Goal: Book appointment/travel/reservation

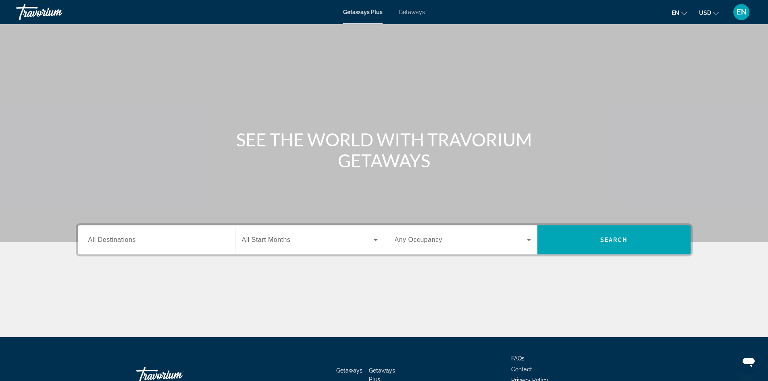
click at [160, 233] on div "Search widget" at bounding box center [156, 240] width 136 height 23
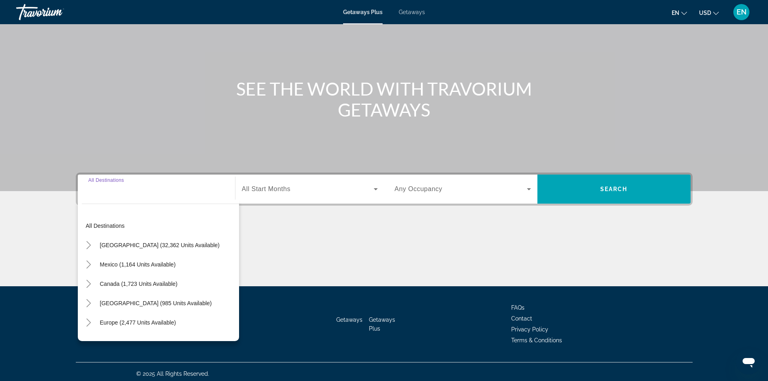
scroll to position [55, 0]
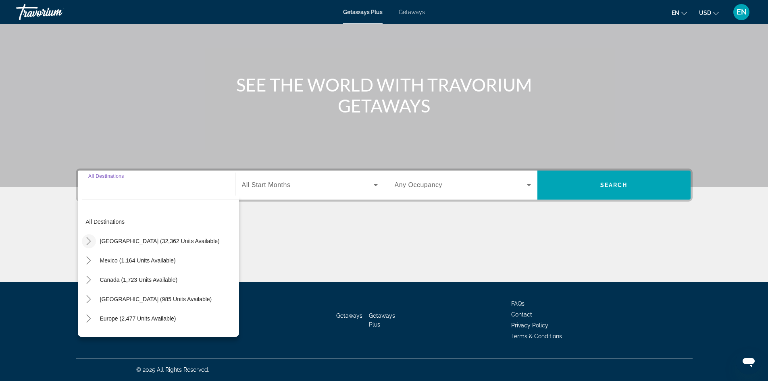
click at [87, 240] on icon "Toggle United States (32,362 units available)" at bounding box center [89, 241] width 8 height 8
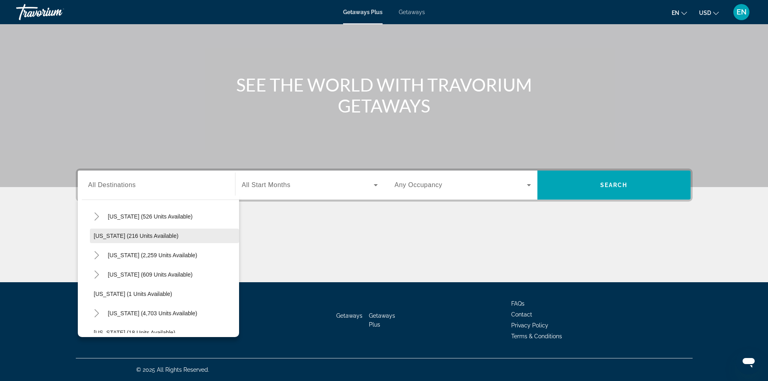
scroll to position [64, 0]
click at [99, 235] on icon "Toggle California (2,259 units available)" at bounding box center [97, 235] width 4 height 8
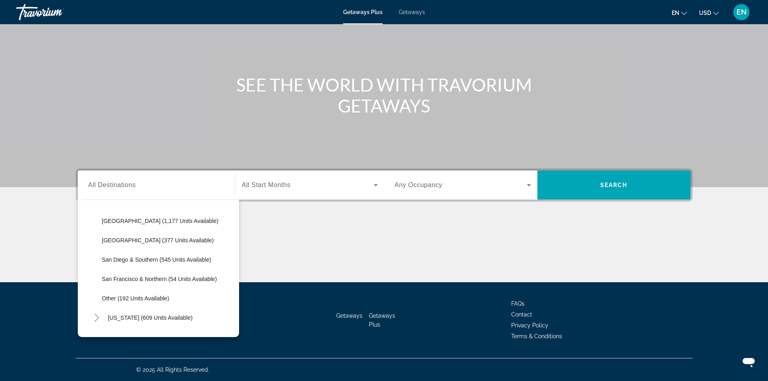
scroll to position [144, 0]
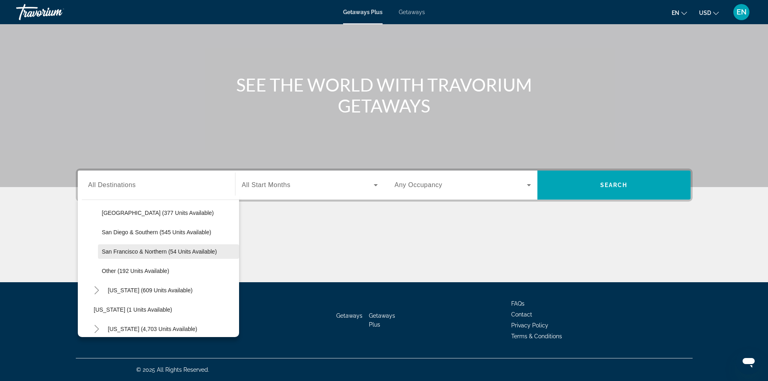
click at [159, 251] on span "San Francisco & Northern (54 units available)" at bounding box center [159, 251] width 115 height 6
type input "**********"
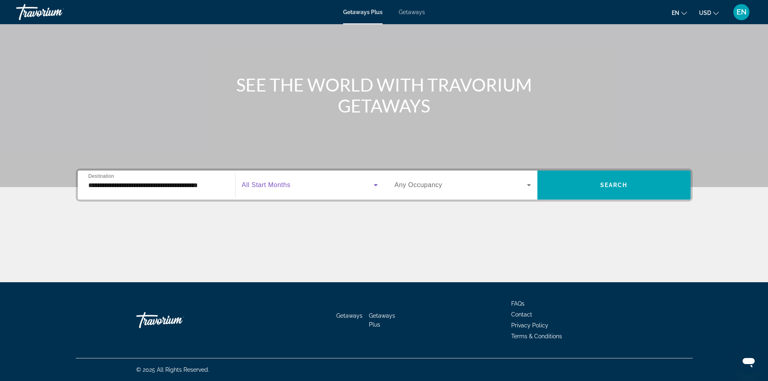
click at [344, 183] on span "Search widget" at bounding box center [308, 185] width 132 height 10
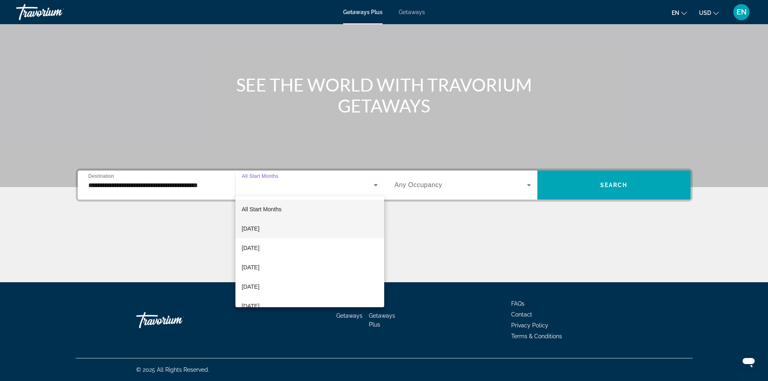
click at [256, 223] on mat-option "[DATE]" at bounding box center [309, 228] width 149 height 19
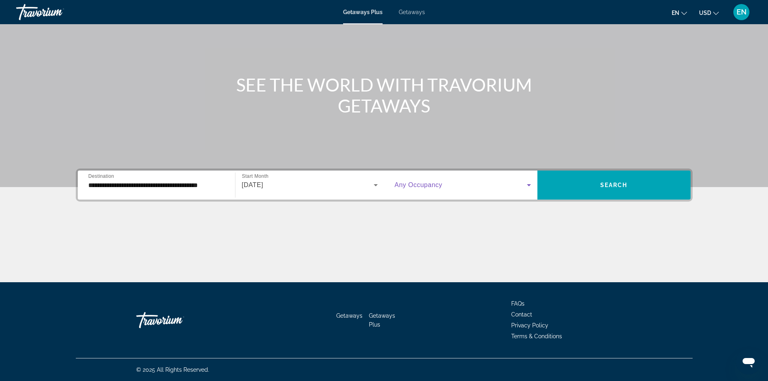
click at [531, 183] on icon "Search widget" at bounding box center [529, 185] width 10 height 10
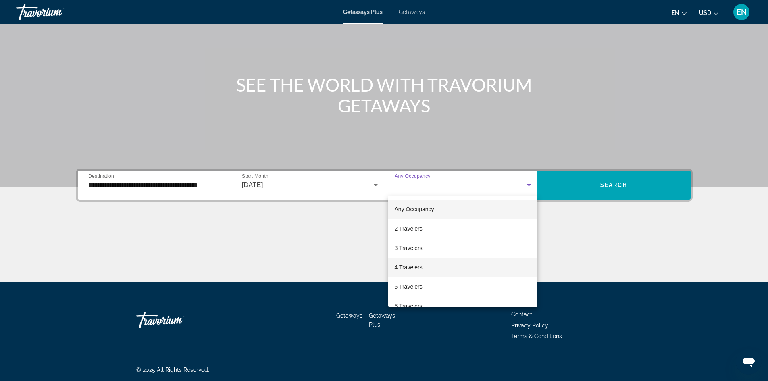
click at [412, 266] on span "4 Travelers" at bounding box center [409, 267] width 28 height 10
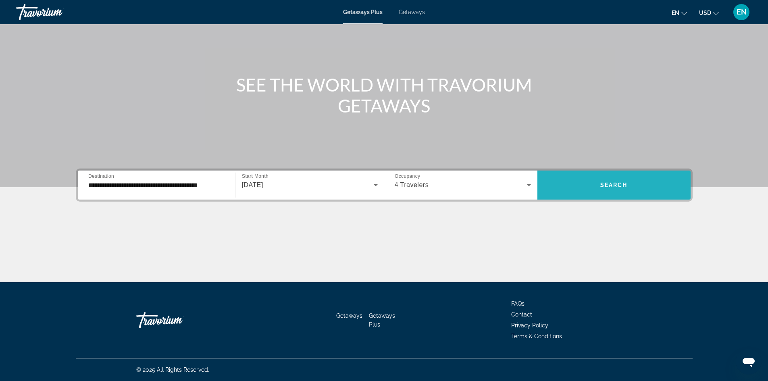
click at [627, 188] on span "Search widget" at bounding box center [613, 184] width 153 height 19
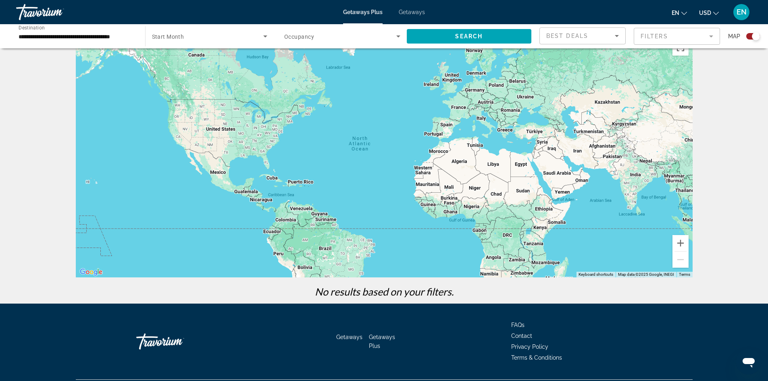
scroll to position [42, 0]
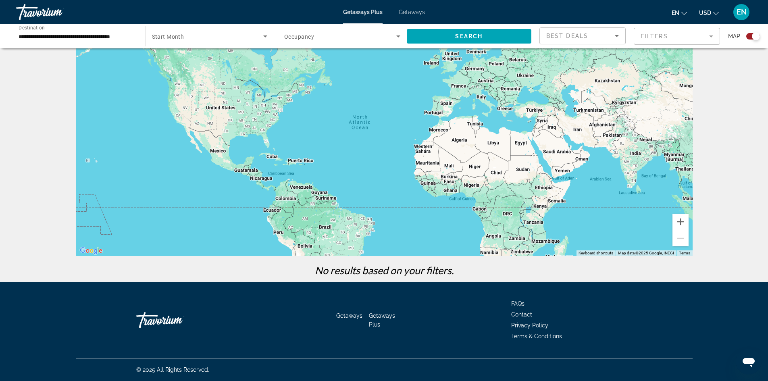
click at [70, 38] on input "**********" at bounding box center [77, 37] width 116 height 10
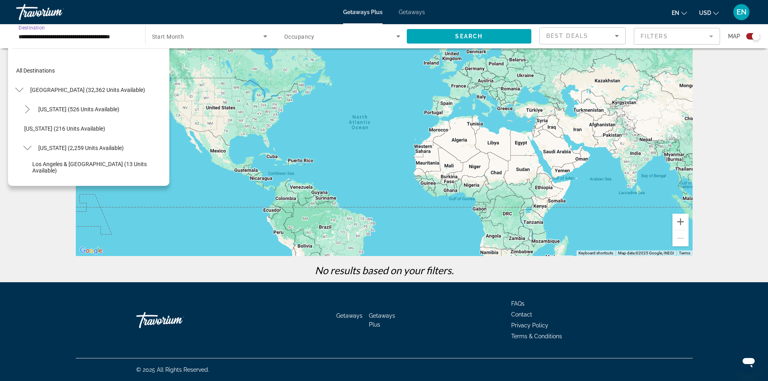
scroll to position [125, 0]
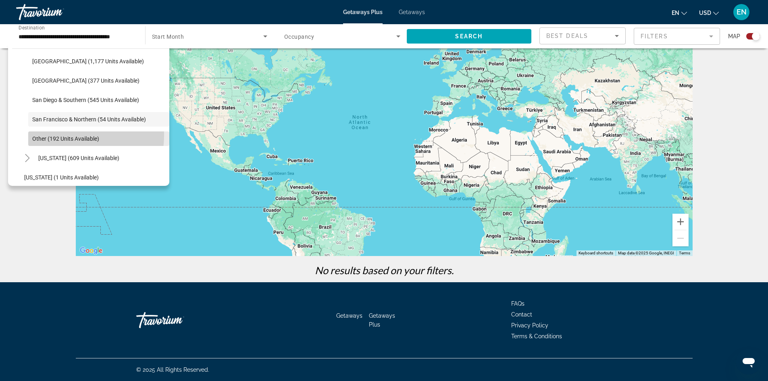
click at [71, 135] on span "Other (192 units available)" at bounding box center [65, 138] width 67 height 6
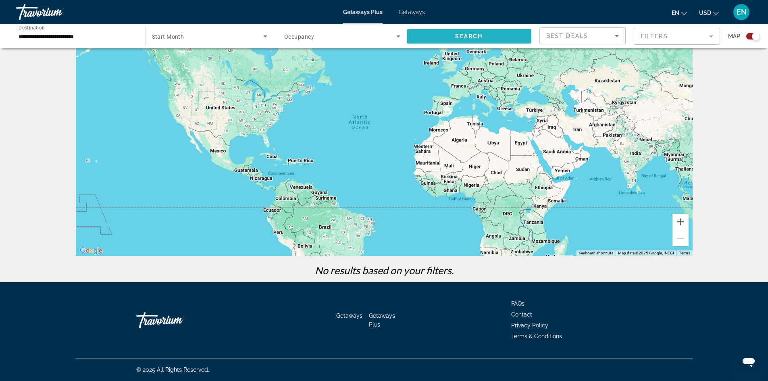
click at [468, 36] on span "Search" at bounding box center [468, 36] width 27 height 6
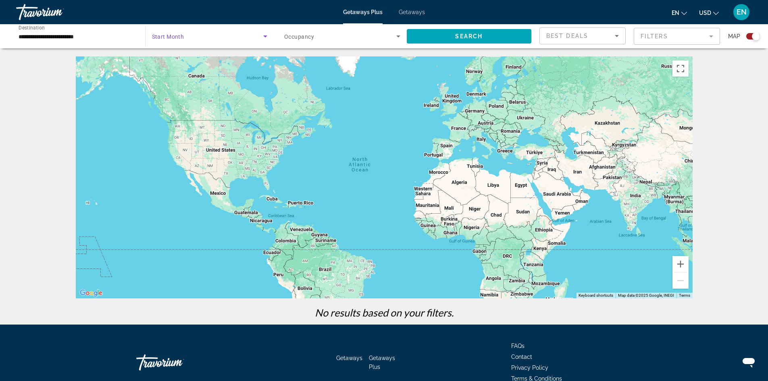
click at [209, 37] on span "Search widget" at bounding box center [208, 36] width 112 height 10
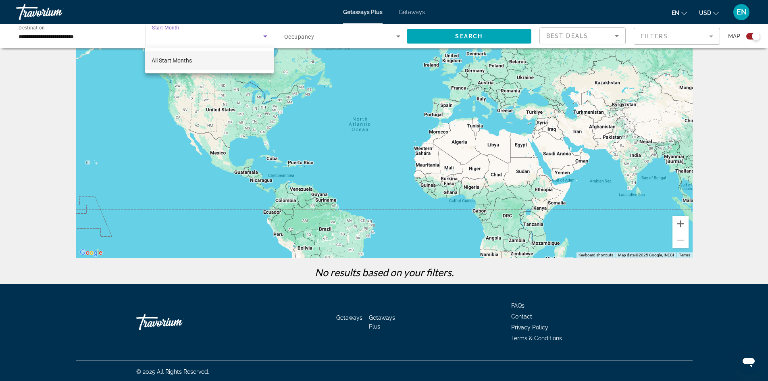
scroll to position [42, 0]
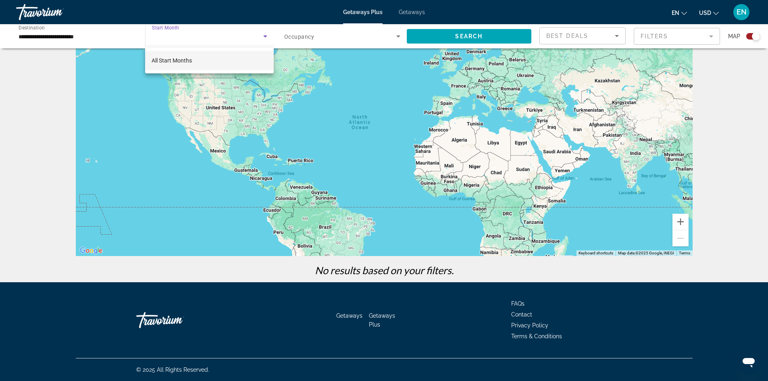
click at [696, 33] on div at bounding box center [384, 190] width 768 height 381
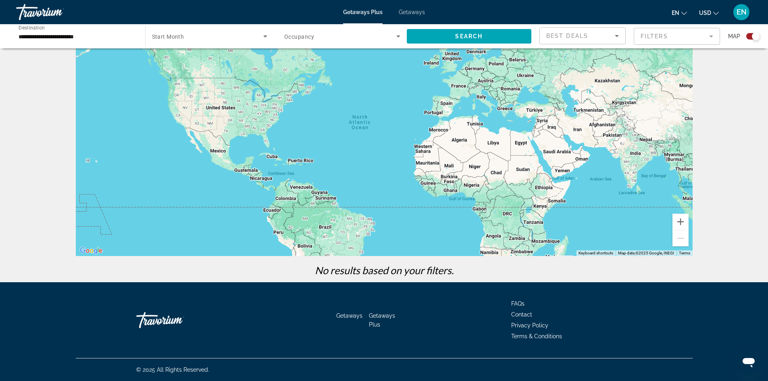
click at [714, 36] on mat-form-field "Filters" at bounding box center [677, 36] width 86 height 17
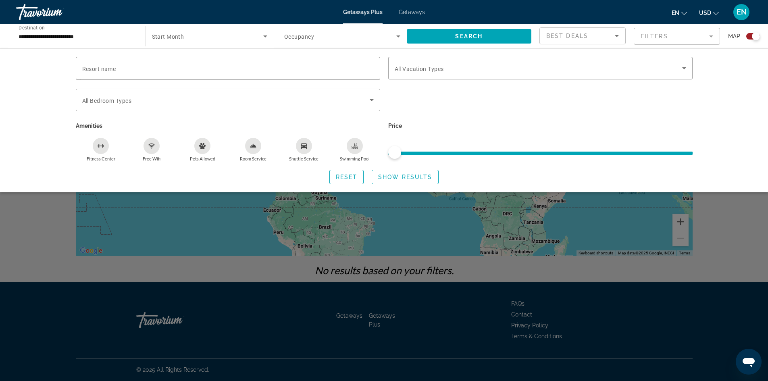
click at [58, 34] on input "**********" at bounding box center [77, 37] width 116 height 10
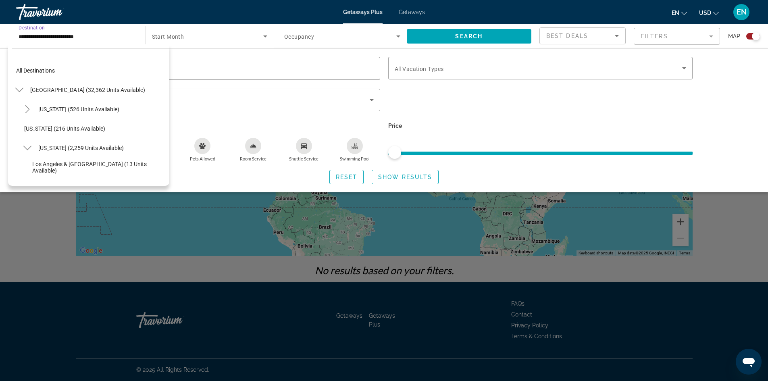
scroll to position [145, 0]
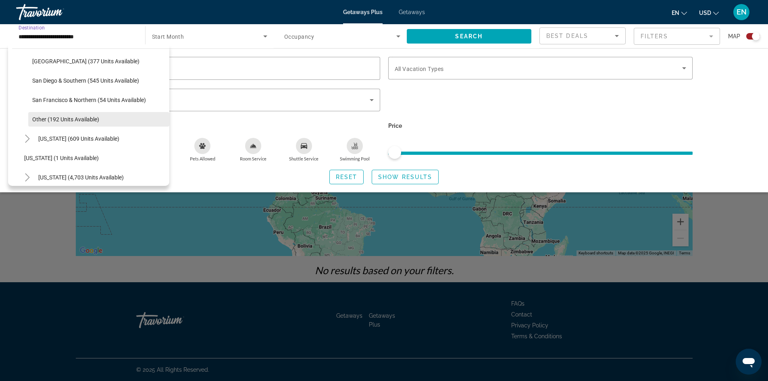
click at [63, 120] on span "Other (192 units available)" at bounding box center [65, 119] width 67 height 6
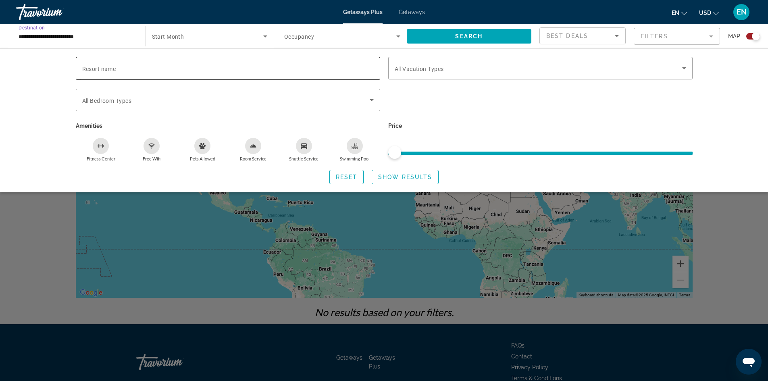
scroll to position [0, 0]
click at [207, 34] on span "Search widget" at bounding box center [208, 36] width 112 height 10
click at [180, 53] on mat-option "All Start Months" at bounding box center [209, 60] width 128 height 19
click at [443, 35] on span "Search widget" at bounding box center [469, 36] width 125 height 19
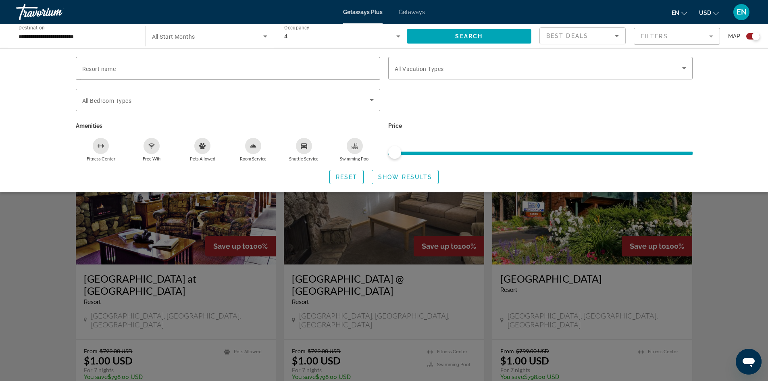
scroll to position [202, 0]
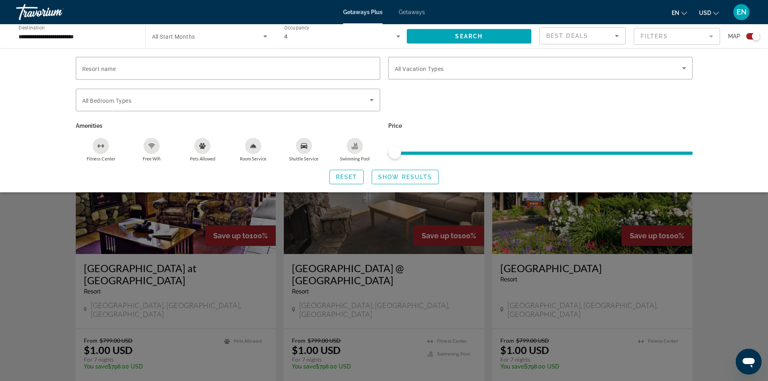
click at [739, 103] on div "Resort name Vacation Types All Vacation Types Bedroom Types All Bedroom Types A…" at bounding box center [384, 120] width 768 height 144
click at [723, 229] on div "Search widget" at bounding box center [384, 251] width 768 height 260
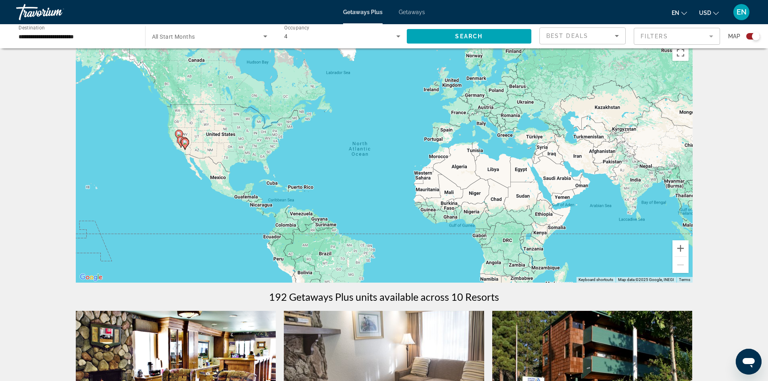
scroll to position [0, 0]
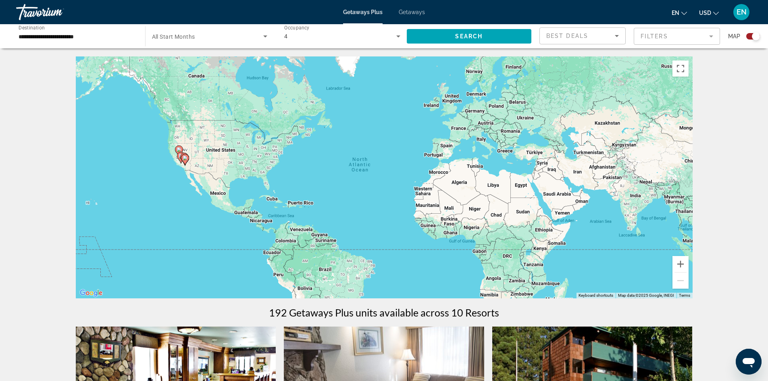
click at [93, 35] on input "**********" at bounding box center [77, 37] width 116 height 10
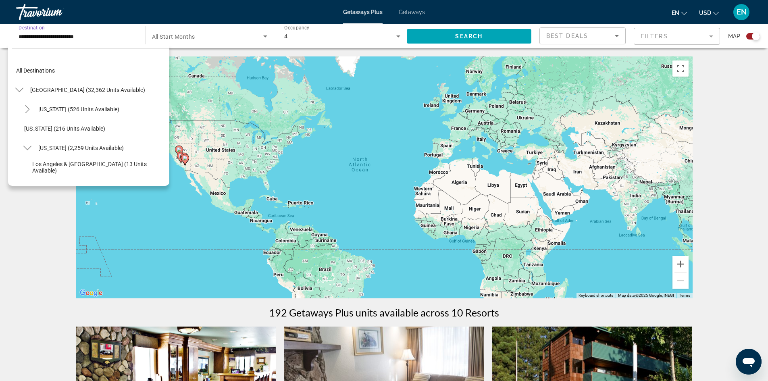
scroll to position [145, 0]
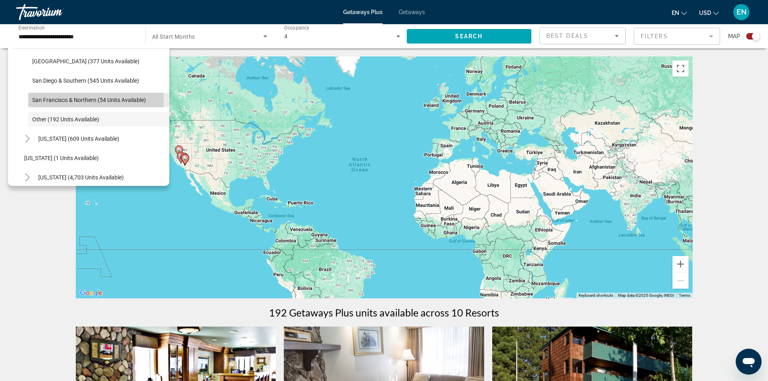
click at [68, 100] on span "San Francisco & Northern (54 units available)" at bounding box center [89, 100] width 114 height 6
type input "**********"
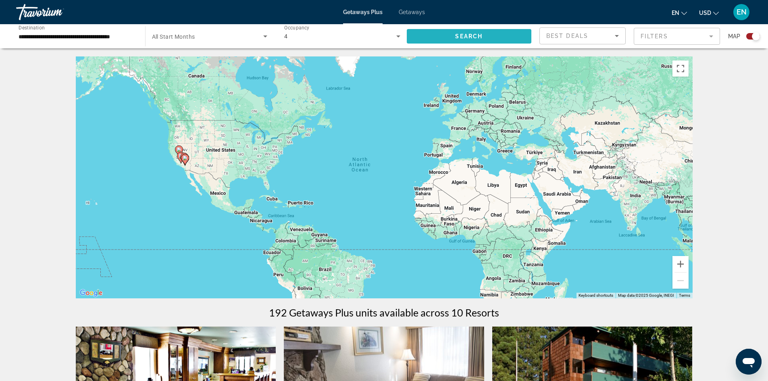
click at [463, 42] on span "Search widget" at bounding box center [469, 36] width 125 height 19
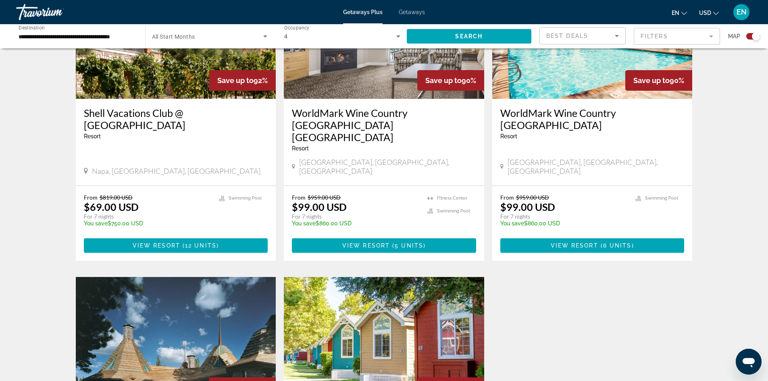
scroll to position [484, 0]
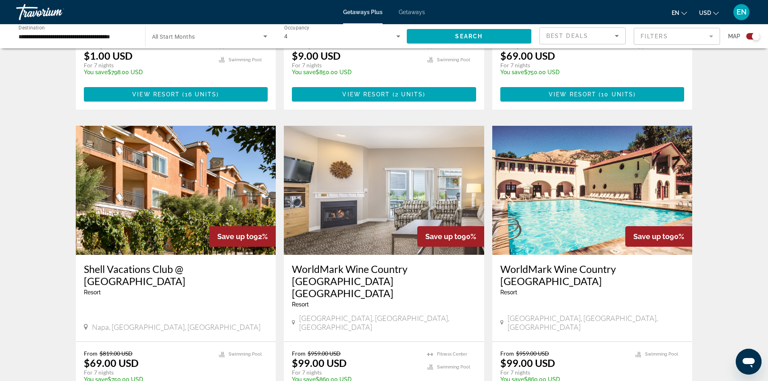
click at [125, 231] on img "Main content" at bounding box center [176, 190] width 200 height 129
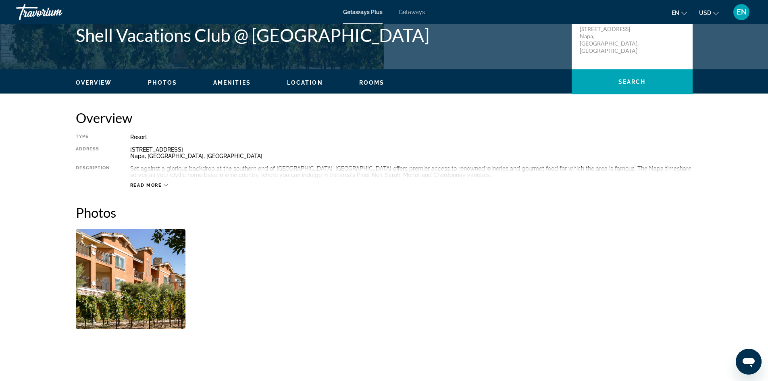
scroll to position [202, 0]
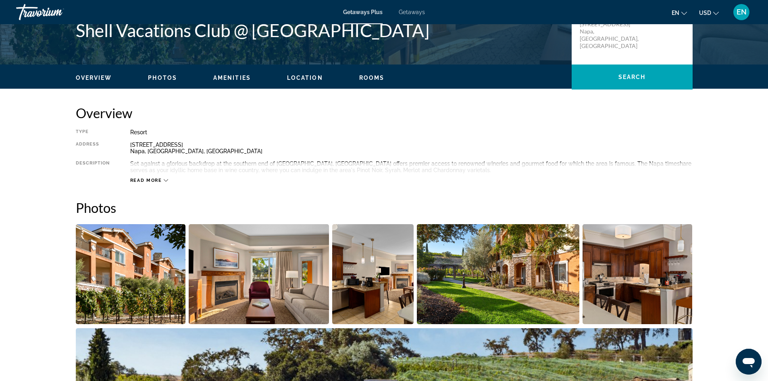
click at [166, 181] on icon "Main content" at bounding box center [166, 180] width 4 height 2
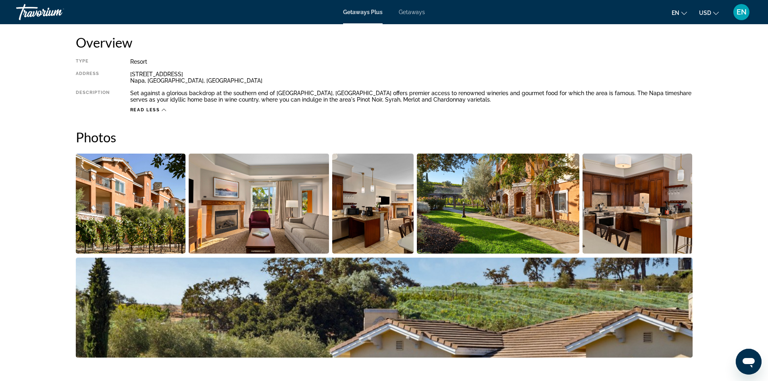
scroll to position [230, 0]
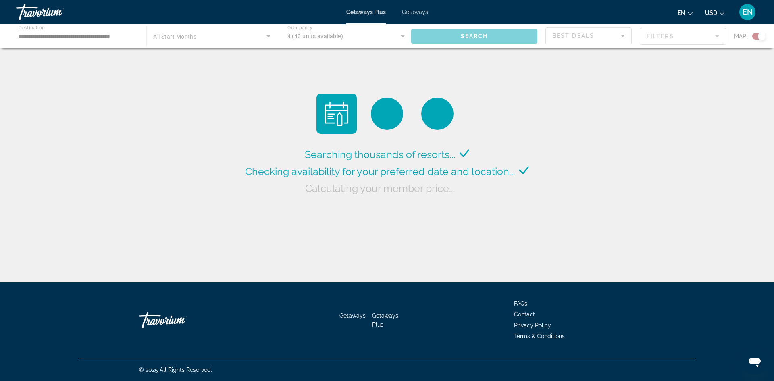
click at [294, 39] on div "Main content" at bounding box center [387, 36] width 774 height 24
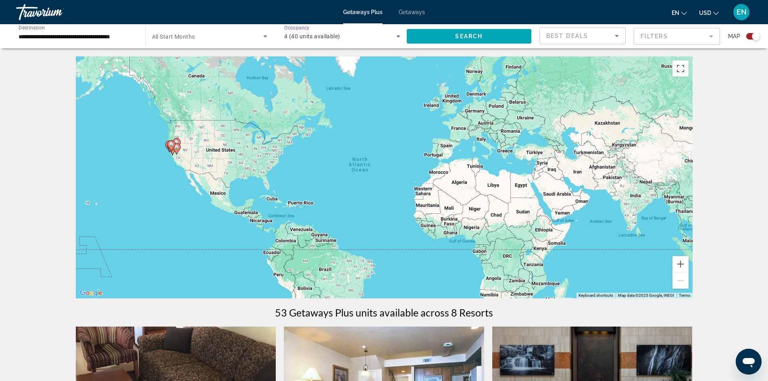
click at [394, 35] on icon "Search widget" at bounding box center [399, 36] width 10 height 10
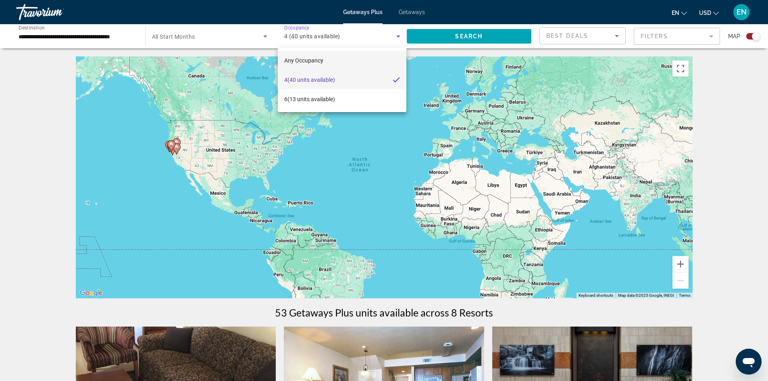
click at [309, 59] on span "Any Occupancy" at bounding box center [303, 60] width 39 height 6
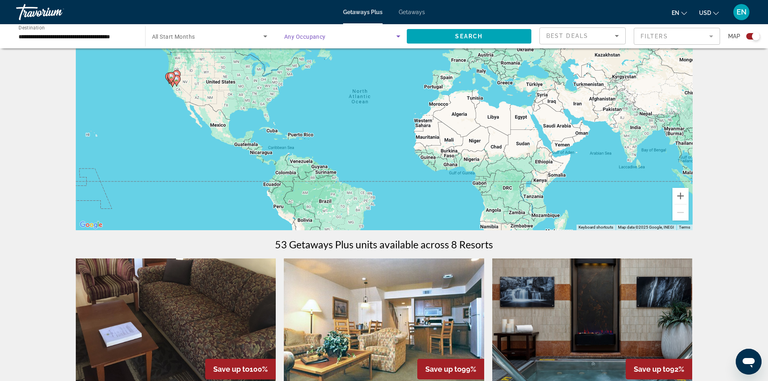
scroll to position [81, 0]
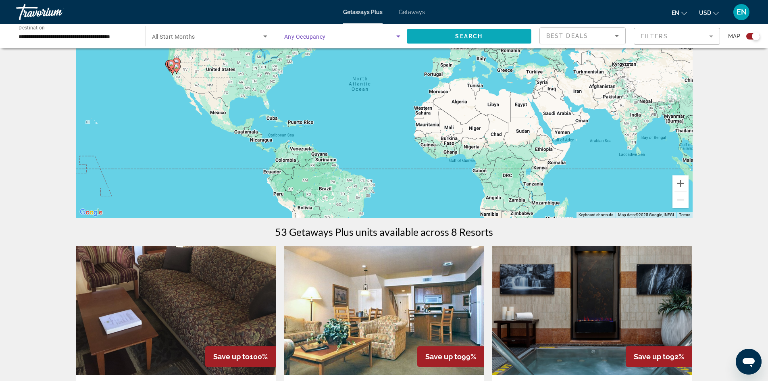
click at [464, 34] on span "Search" at bounding box center [468, 36] width 27 height 6
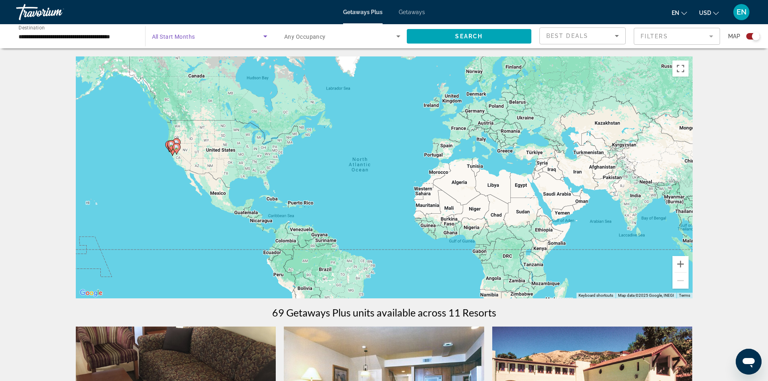
click at [207, 37] on span "Search widget" at bounding box center [208, 36] width 112 height 10
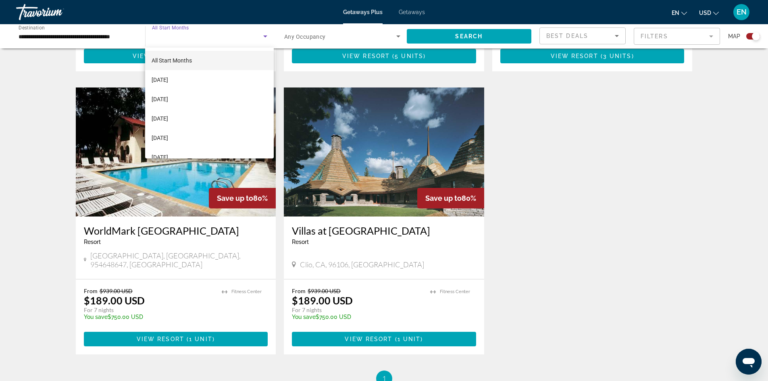
scroll to position [1064, 0]
